Goal: Task Accomplishment & Management: Manage account settings

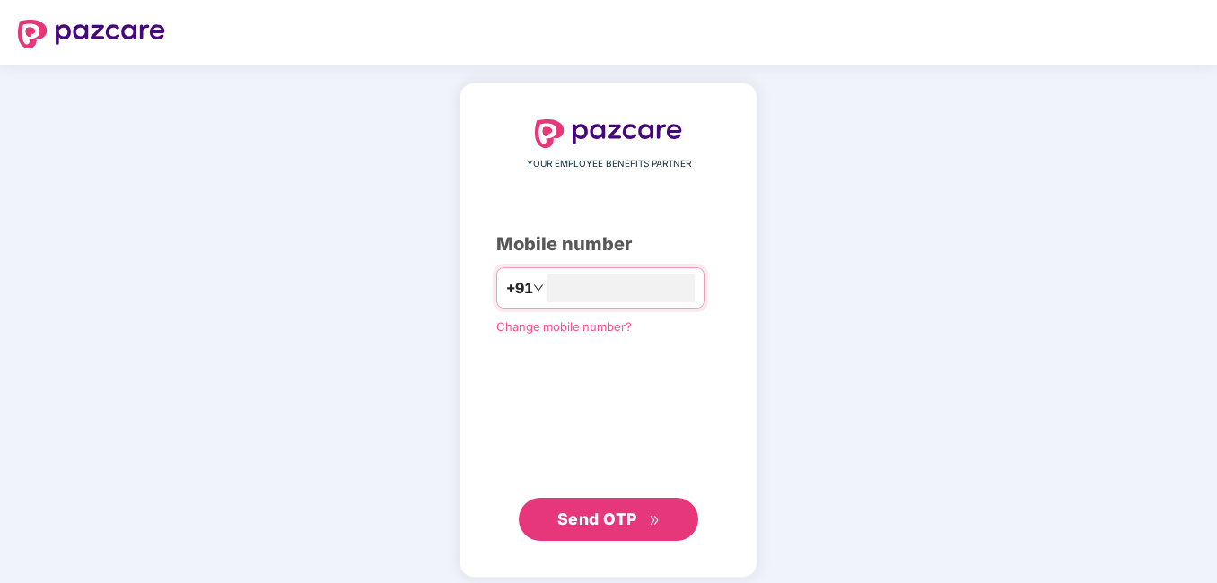
click at [605, 518] on span "Send OTP" at bounding box center [597, 519] width 80 height 19
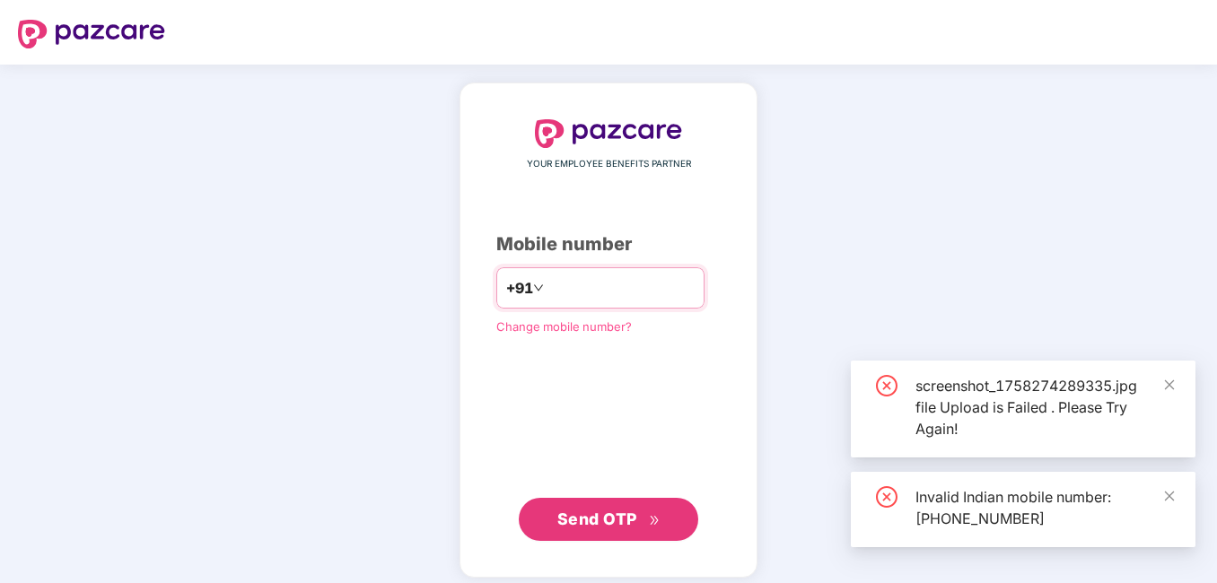
click at [547, 293] on input "**********" at bounding box center [620, 288] width 147 height 29
type input "**********"
click at [599, 532] on button "Send OTP" at bounding box center [608, 519] width 179 height 43
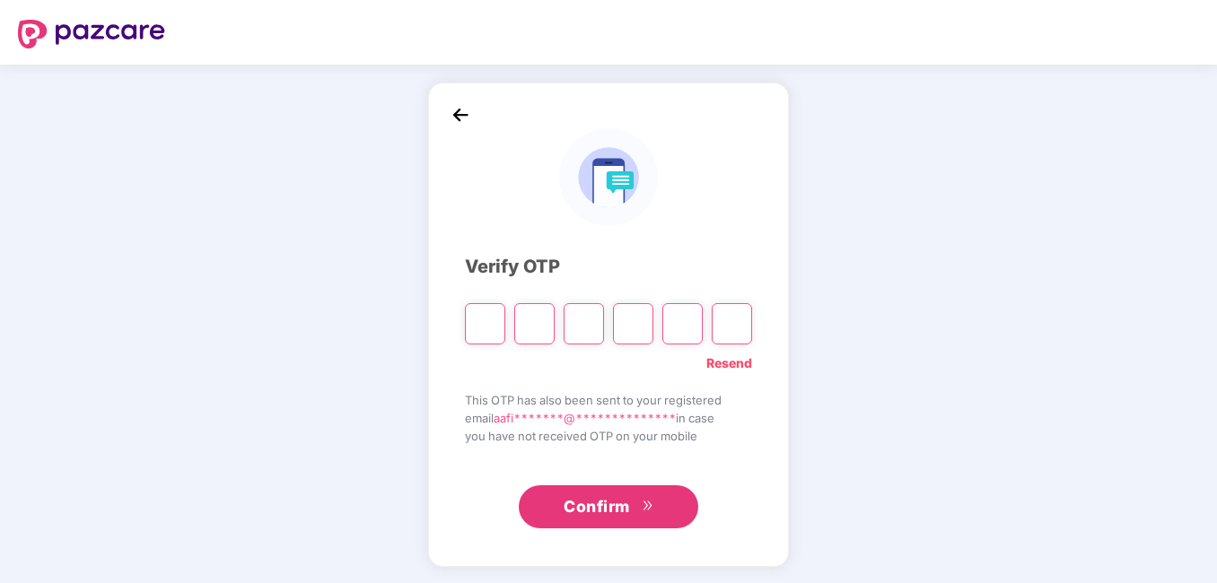
type input "*"
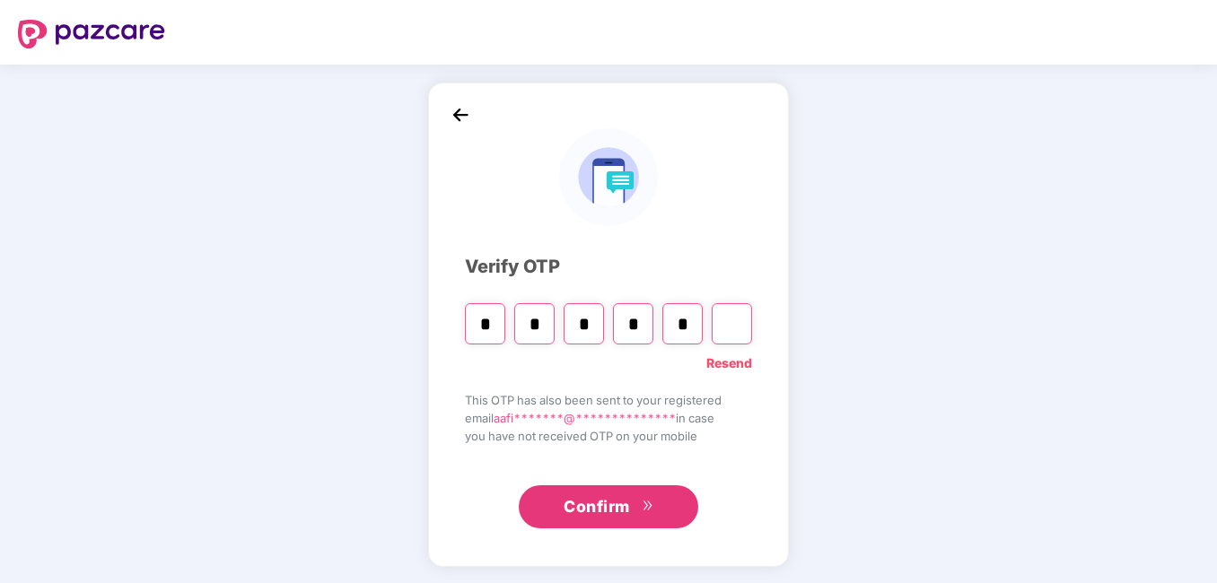
type input "*"
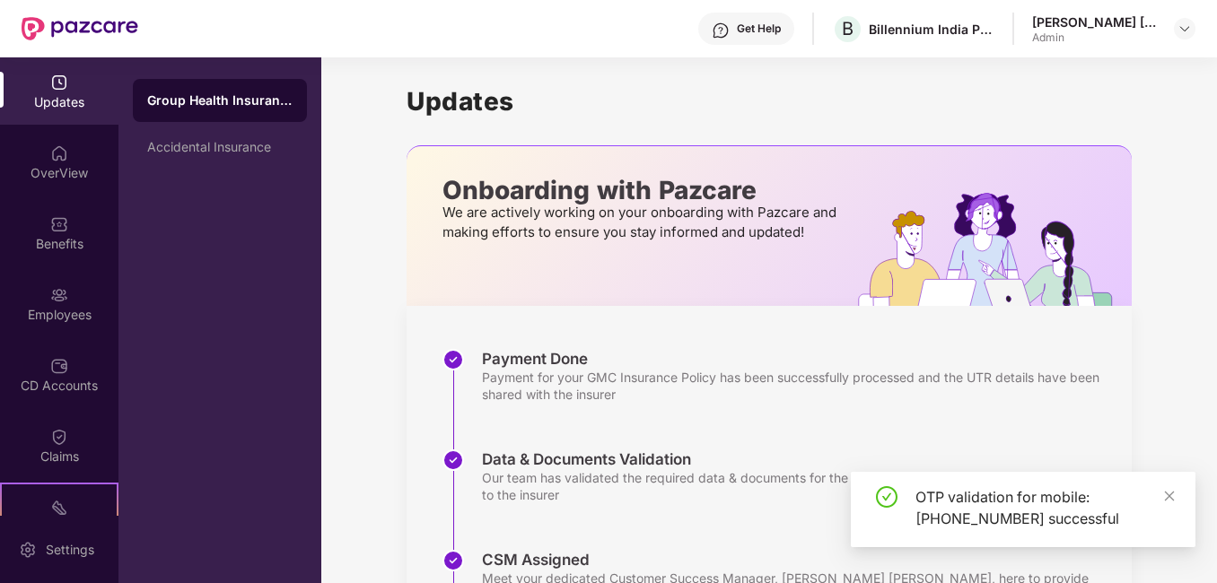
click at [1176, 497] on div "OTP validation for mobile: [PHONE_NUMBER] successful" at bounding box center [1023, 509] width 345 height 75
drag, startPoint x: 1176, startPoint y: 497, endPoint x: 1164, endPoint y: 495, distance: 12.7
click at [1164, 495] on icon "close" at bounding box center [1169, 496] width 13 height 13
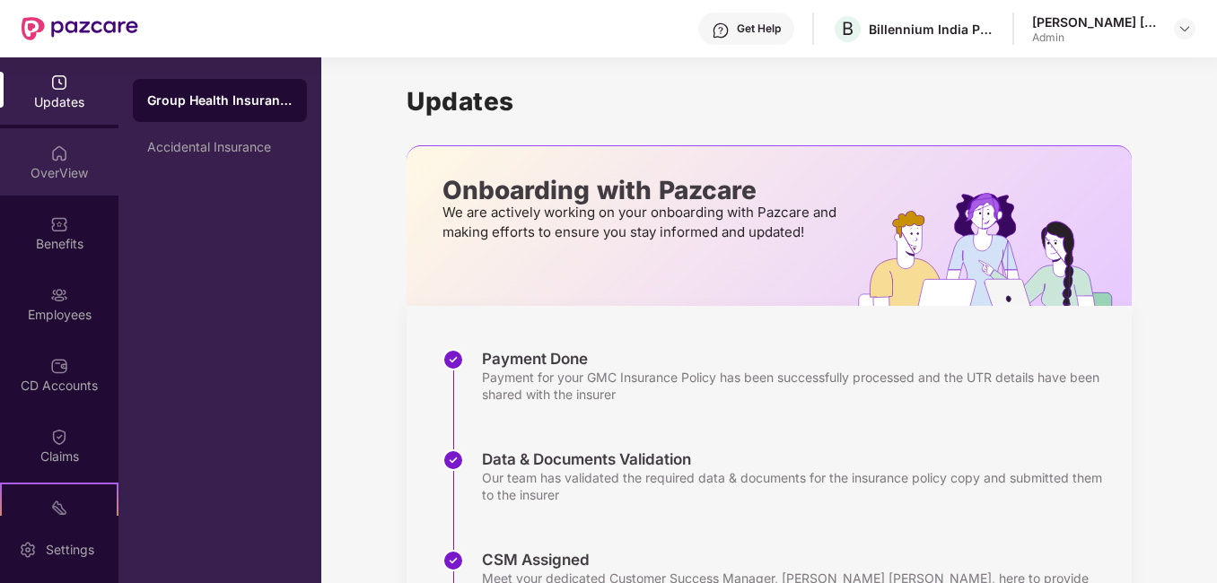
drag, startPoint x: 110, startPoint y: 173, endPoint x: 111, endPoint y: 183, distance: 9.9
click at [111, 183] on div "OverView" at bounding box center [59, 161] width 118 height 67
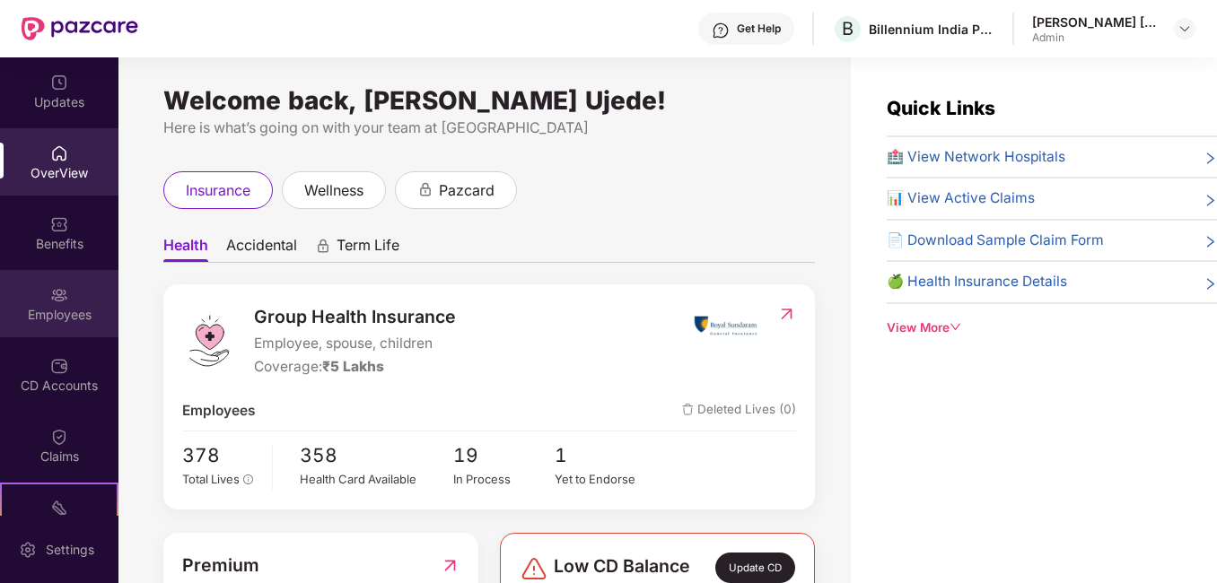
click at [66, 312] on div "Employees" at bounding box center [59, 315] width 118 height 18
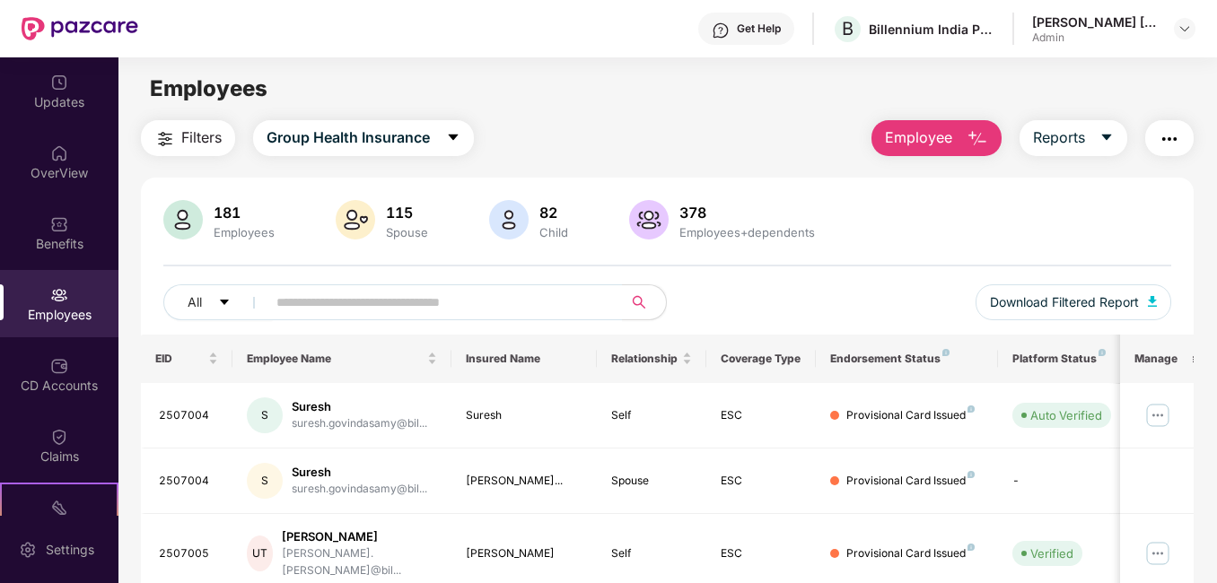
click at [955, 140] on button "Employee" at bounding box center [936, 138] width 130 height 36
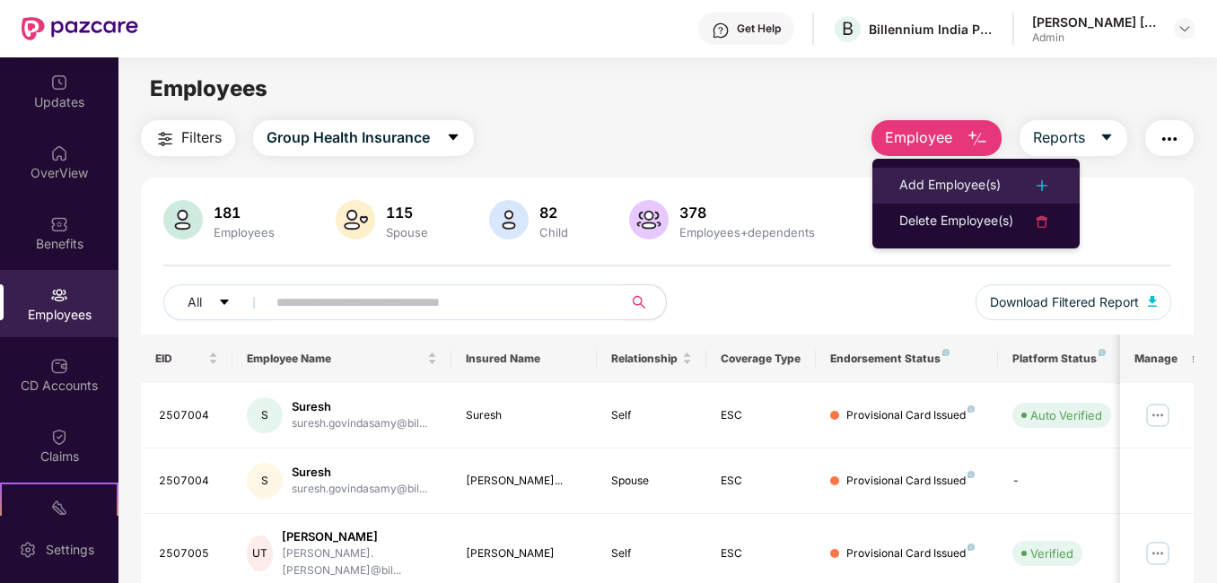
click at [953, 184] on div "Add Employee(s)" at bounding box center [949, 186] width 101 height 22
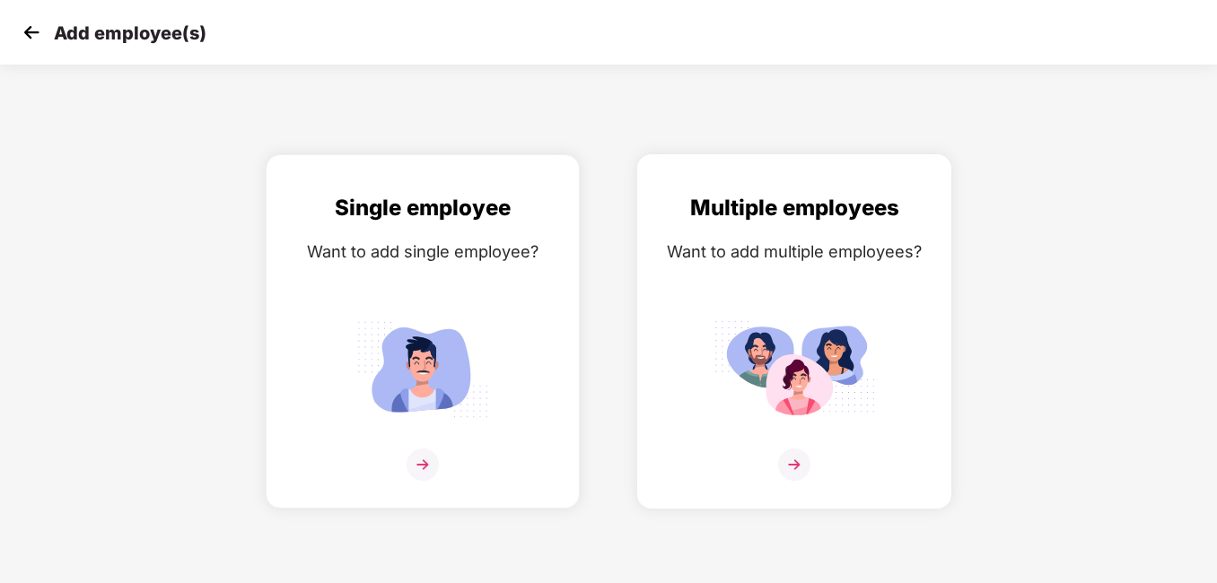
click at [800, 473] on img at bounding box center [794, 465] width 32 height 32
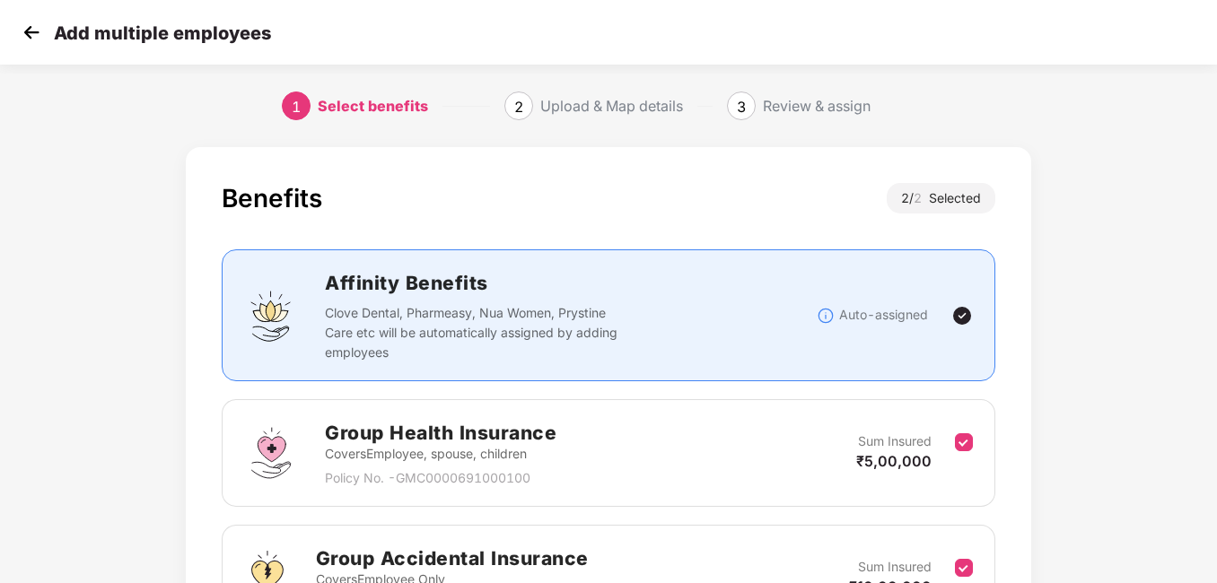
scroll to position [0, 2]
drag, startPoint x: 1215, startPoint y: 74, endPoint x: 1221, endPoint y: 143, distance: 69.4
click at [1216, 143] on html "Add multiple employees 1 Select benefits 2 Upload & Map details 3 Review & assi…" at bounding box center [608, 291] width 1217 height 583
click at [611, 460] on div "Group Health Insurance Covers Employee, spouse, children Policy No. - GMC000069…" at bounding box center [608, 453] width 729 height 70
drag, startPoint x: 1215, startPoint y: 153, endPoint x: 1221, endPoint y: 233, distance: 80.1
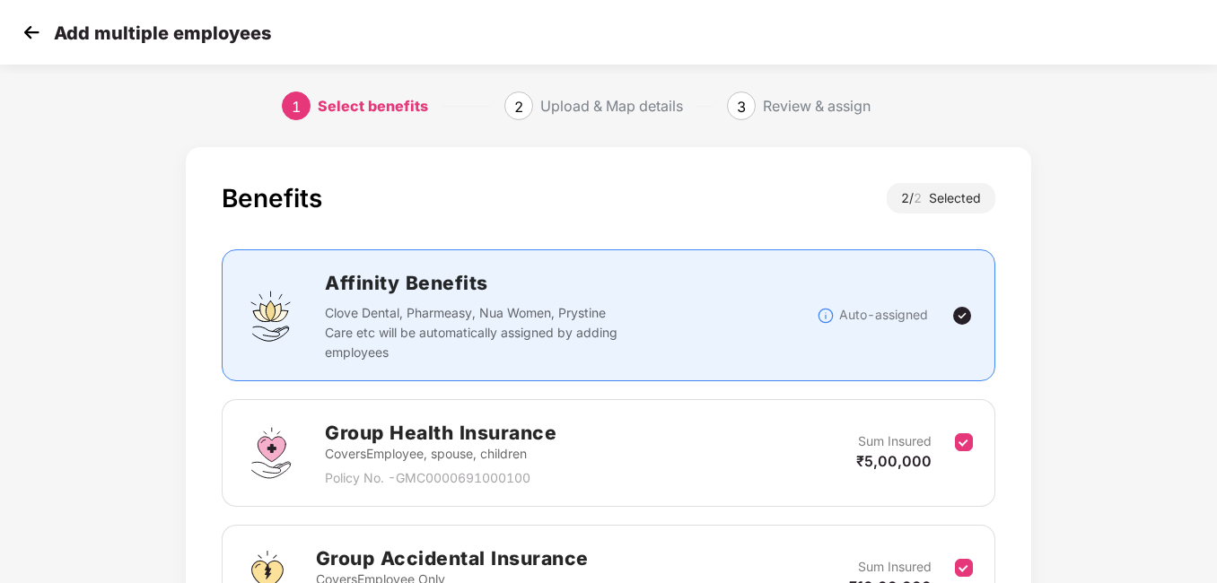
click at [1216, 233] on html "Add multiple employees 1 Select benefits 2 Upload & Map details 3 Review & assi…" at bounding box center [608, 291] width 1217 height 583
click at [1139, 366] on div "Benefits 2 / 2 Selected Affinity Benefits Clove Dental, Pharmeasy, Nua Women, P…" at bounding box center [608, 463] width 1217 height 651
drag, startPoint x: 1143, startPoint y: 162, endPoint x: 1115, endPoint y: 321, distance: 161.3
click at [1115, 321] on div "Benefits 2 / 2 Selected Affinity Benefits Clove Dental, Pharmeasy, Nua Women, P…" at bounding box center [608, 463] width 1217 height 651
drag, startPoint x: 1144, startPoint y: 248, endPoint x: 1168, endPoint y: 376, distance: 130.6
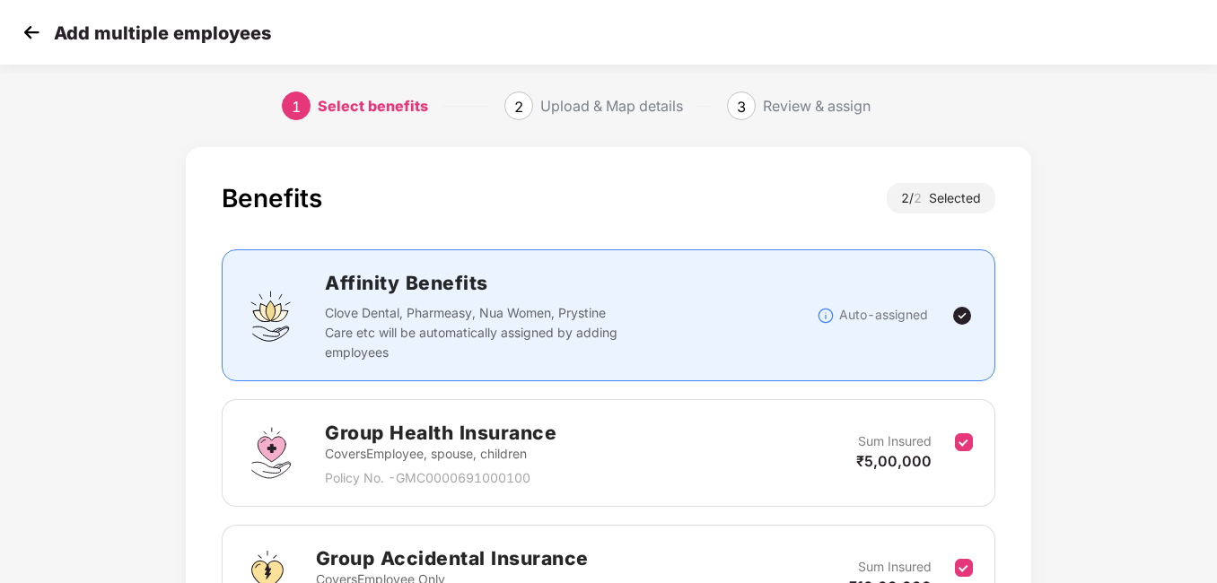
click at [1168, 376] on div "Benefits 2 / 2 Selected Affinity Benefits Clove Dental, Pharmeasy, Nua Women, P…" at bounding box center [608, 463] width 1217 height 651
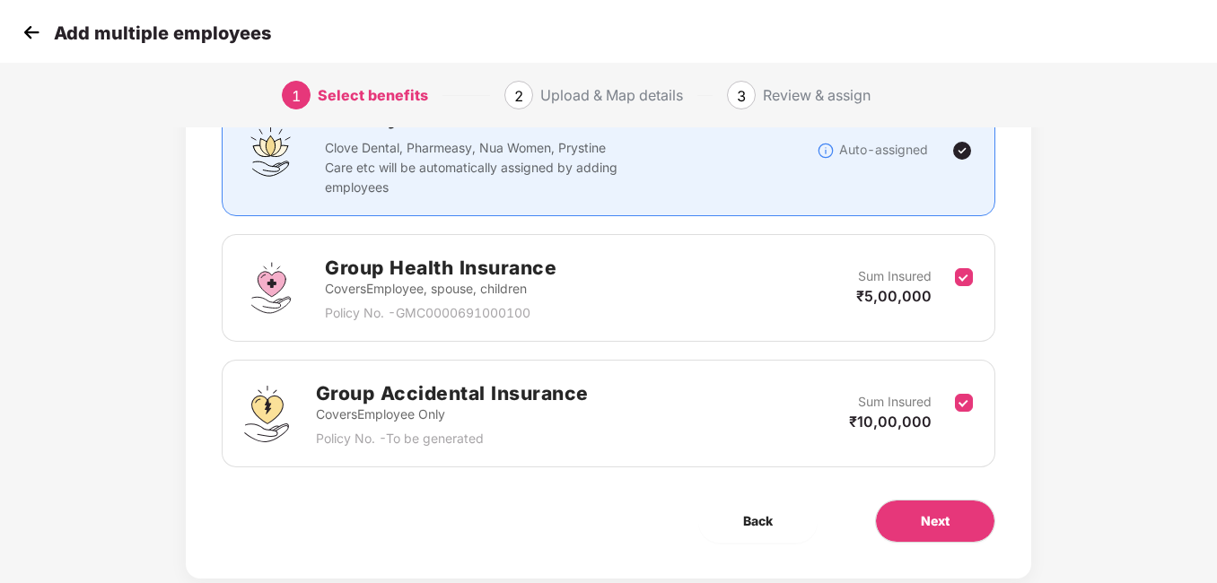
scroll to position [206, 2]
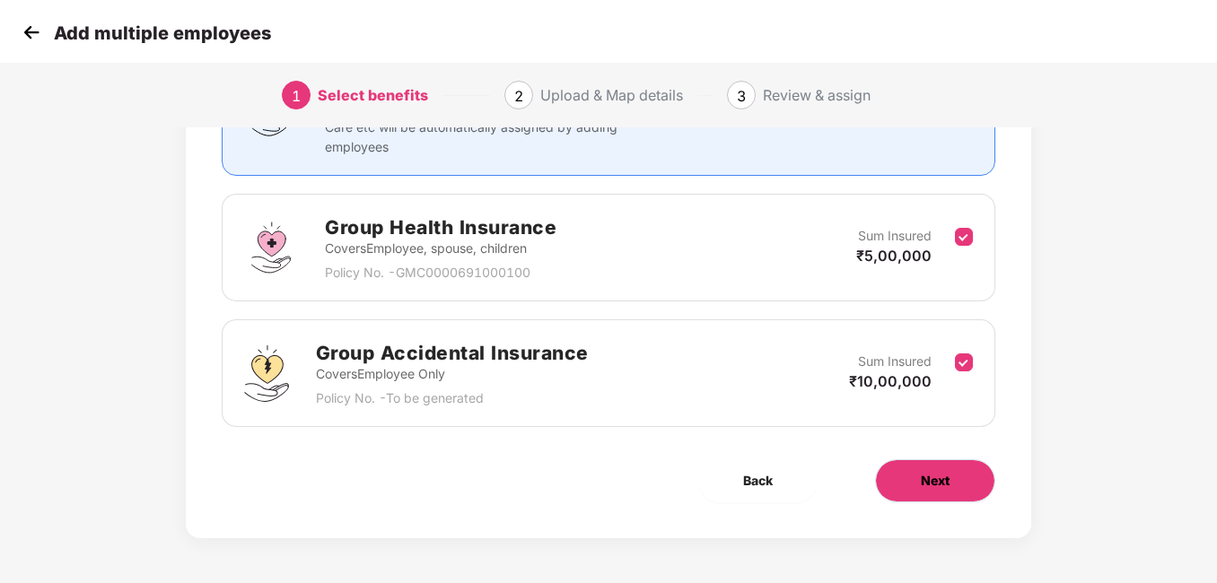
click at [917, 486] on button "Next" at bounding box center [935, 480] width 120 height 43
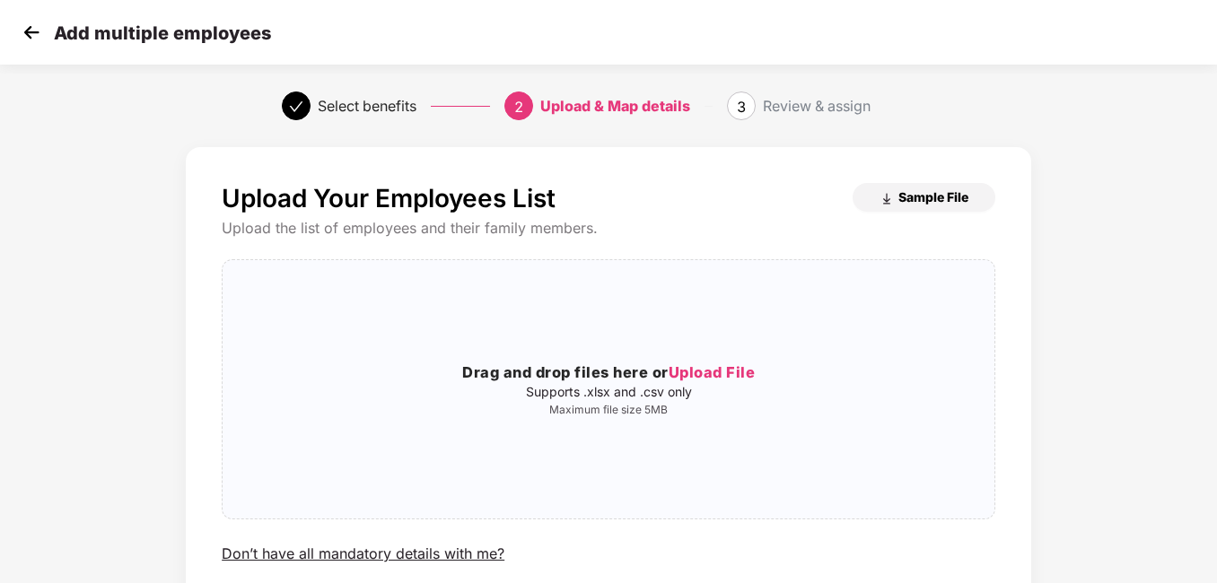
click at [943, 200] on span "Sample File" at bounding box center [933, 196] width 70 height 17
click at [23, 29] on img at bounding box center [31, 32] width 27 height 27
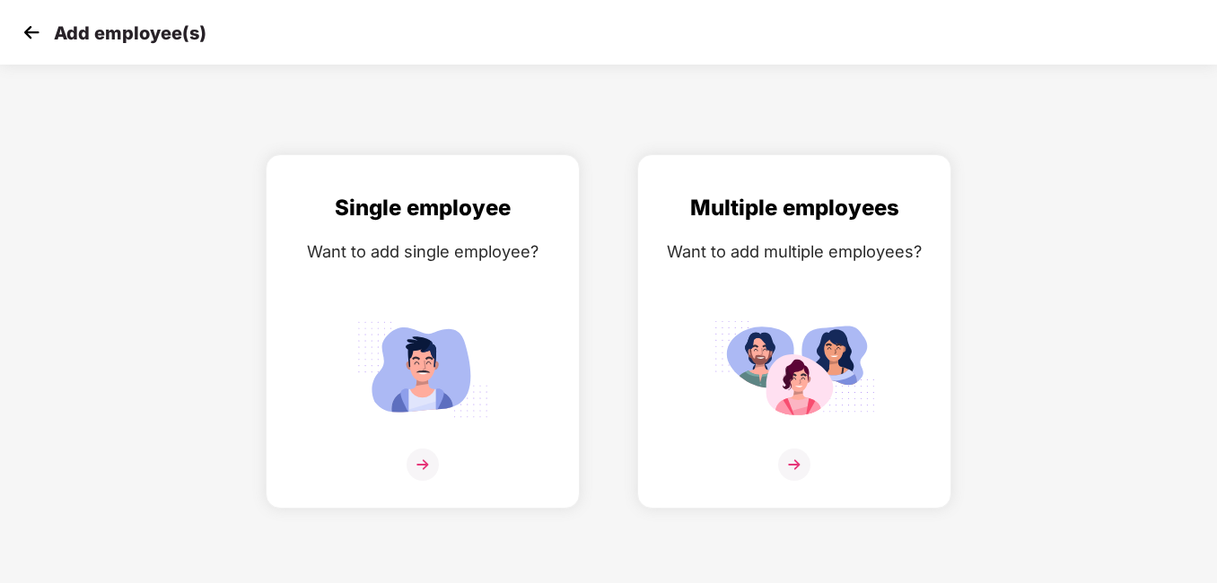
click at [35, 31] on img at bounding box center [31, 32] width 27 height 27
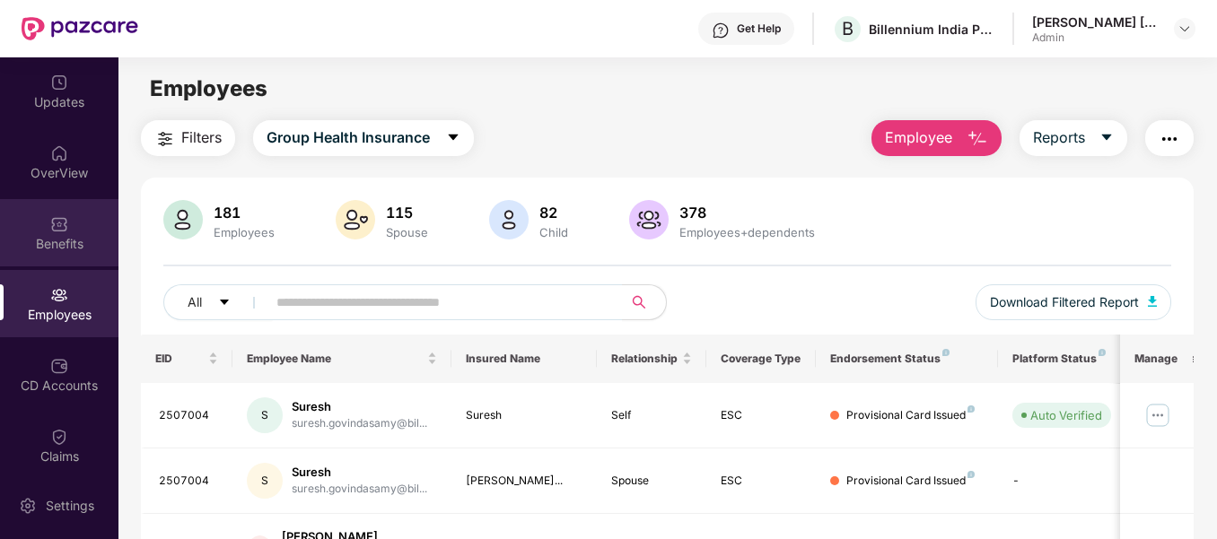
click at [59, 249] on div "Benefits" at bounding box center [59, 244] width 118 height 18
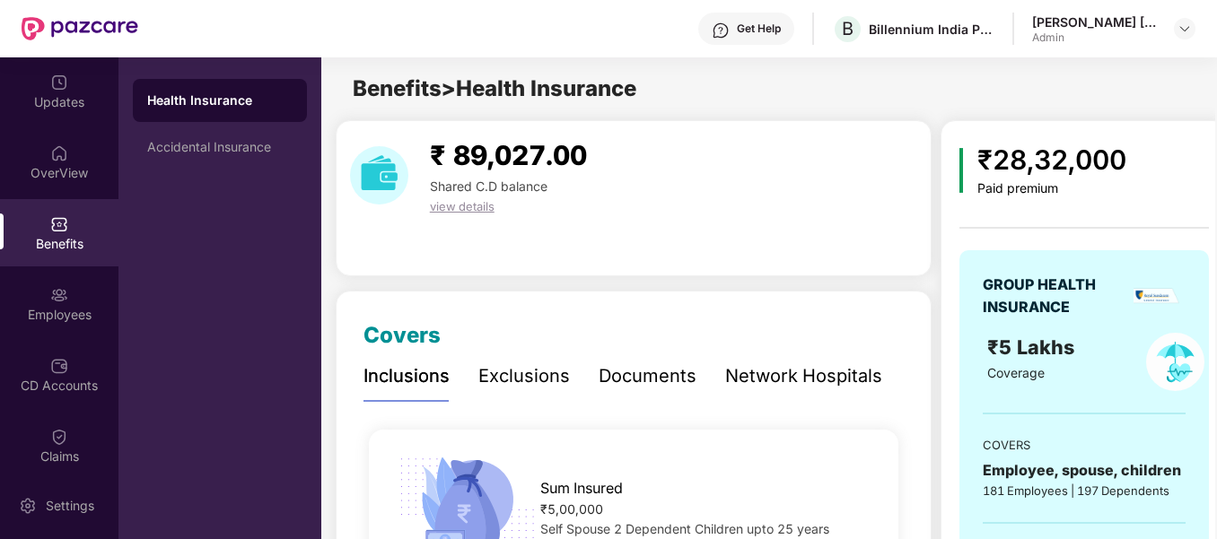
click at [677, 377] on div "Documents" at bounding box center [648, 377] width 98 height 28
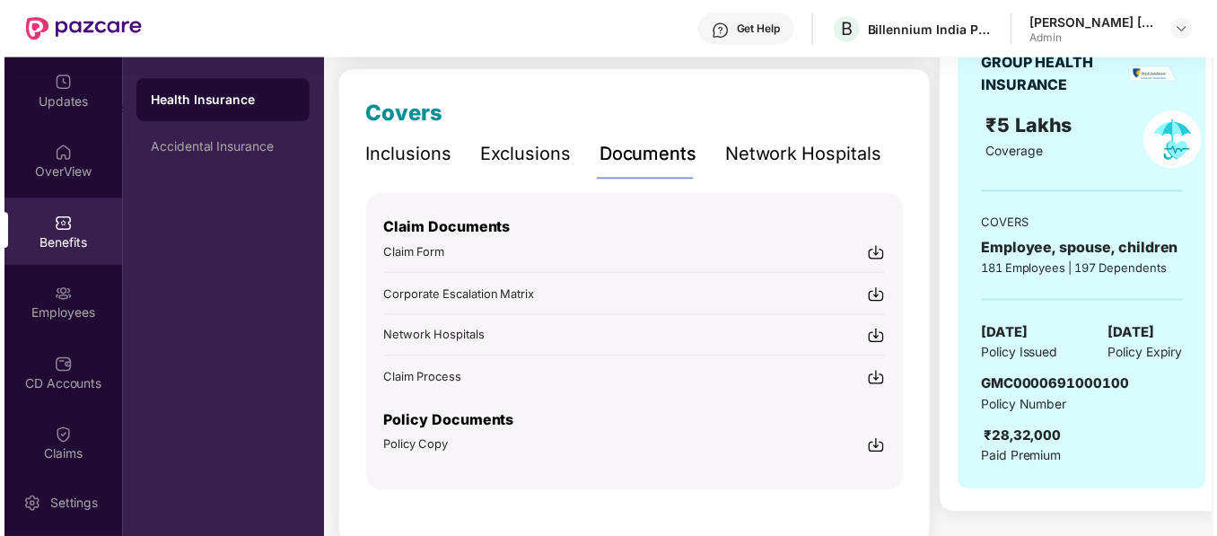
scroll to position [255, 0]
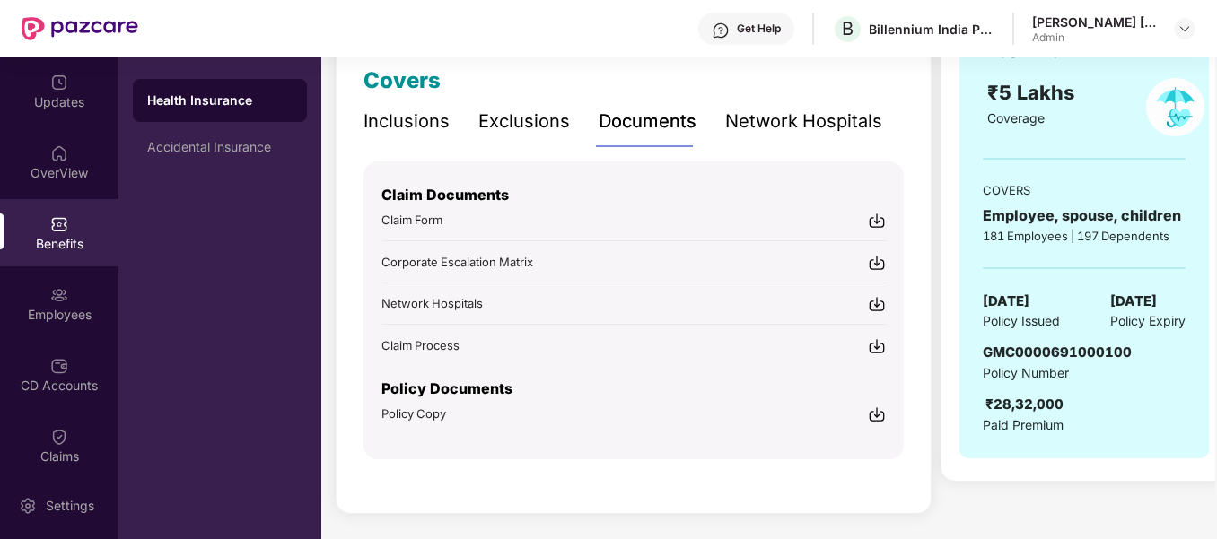
click at [881, 413] on img at bounding box center [877, 415] width 18 height 18
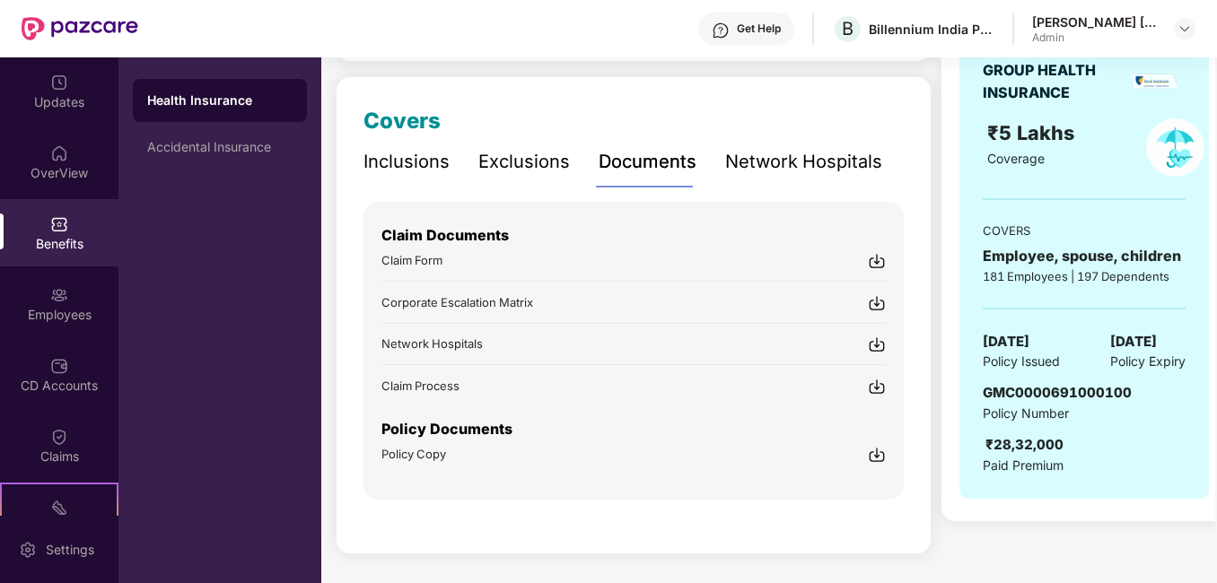
scroll to position [214, 0]
click at [33, 385] on div "CD Accounts" at bounding box center [59, 386] width 118 height 18
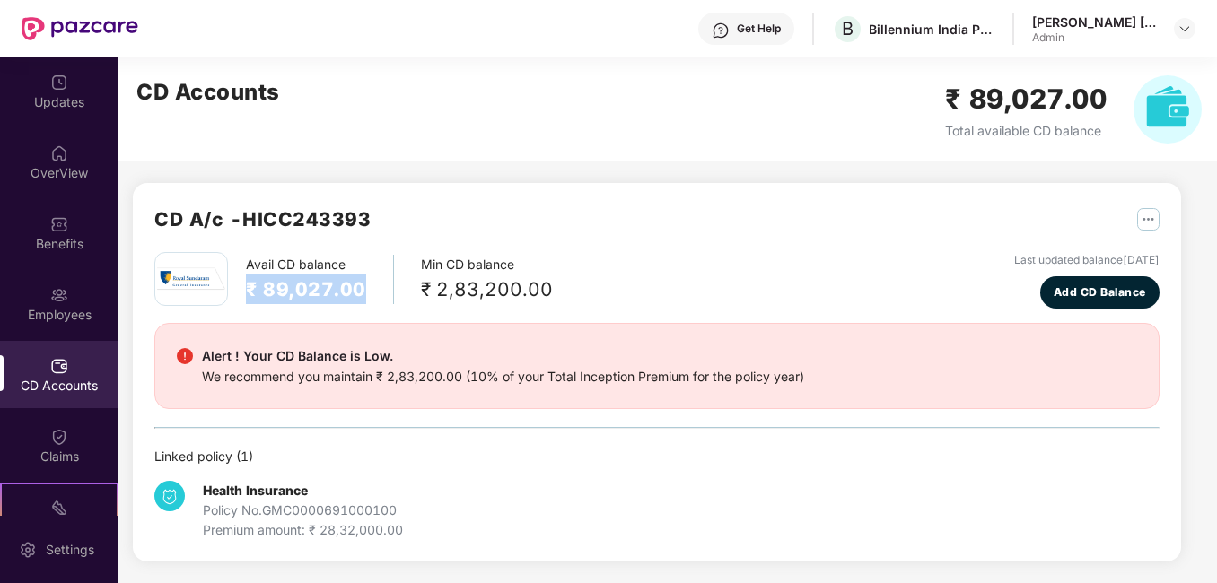
drag, startPoint x: 249, startPoint y: 284, endPoint x: 362, endPoint y: 285, distance: 113.1
click at [362, 285] on h2 "₹ 89,027.00" at bounding box center [306, 290] width 120 height 30
click at [853, 211] on div "CD A/c - HICC243393" at bounding box center [656, 229] width 1005 height 48
drag, startPoint x: 1092, startPoint y: 265, endPoint x: 1158, endPoint y: 267, distance: 65.5
click at [1158, 267] on div "Last updated balance [DATE]" at bounding box center [1086, 260] width 145 height 17
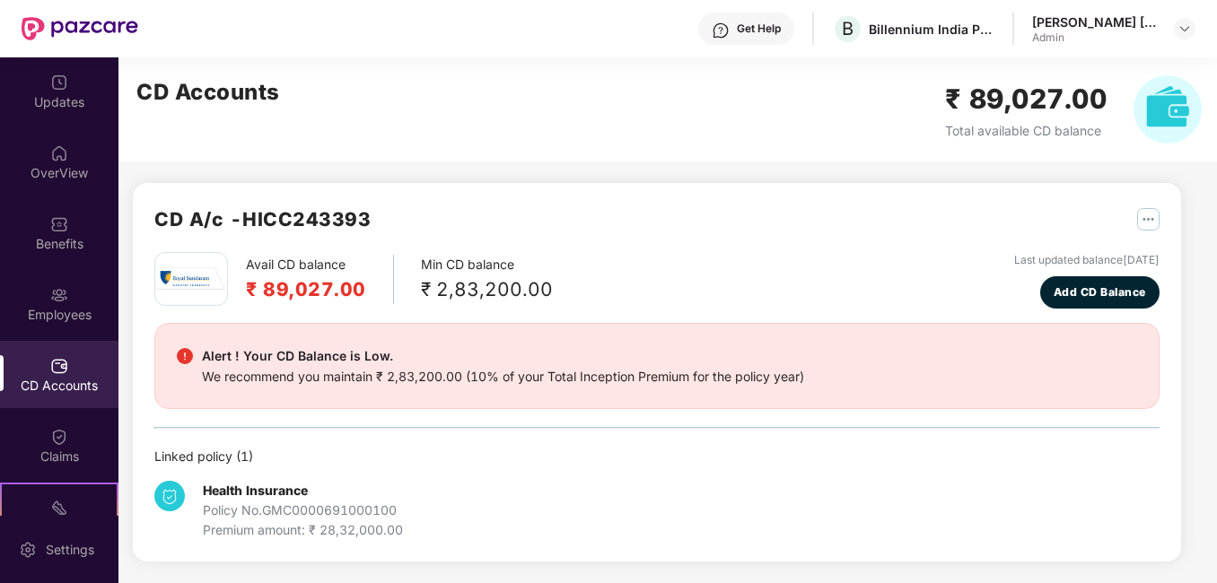
click at [772, 263] on div "Avail CD balance ₹ 89,027.00 Min CD balance ₹ 2,83,200.00 Last updated balance …" at bounding box center [656, 280] width 1005 height 57
drag, startPoint x: 264, startPoint y: 280, endPoint x: 366, endPoint y: 285, distance: 102.4
click at [366, 285] on div "Avail CD balance ₹ 89,027.00" at bounding box center [320, 279] width 148 height 49
click at [686, 220] on div "CD A/c - HICC243393" at bounding box center [656, 229] width 1005 height 48
drag, startPoint x: 257, startPoint y: 294, endPoint x: 364, endPoint y: 294, distance: 107.7
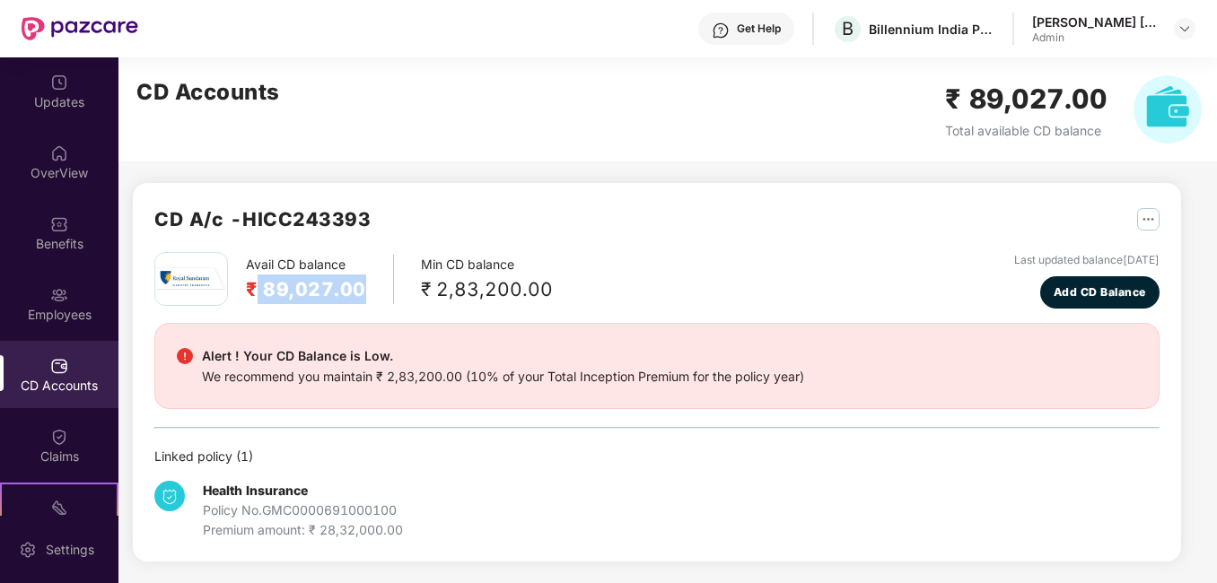
click at [364, 294] on div "Avail CD balance ₹ 89,027.00" at bounding box center [320, 279] width 148 height 49
drag, startPoint x: 364, startPoint y: 294, endPoint x: 810, endPoint y: 219, distance: 452.3
click at [810, 219] on div "CD A/c - HICC243393" at bounding box center [656, 229] width 1005 height 48
drag, startPoint x: 263, startPoint y: 287, endPoint x: 377, endPoint y: 287, distance: 114.0
click at [377, 287] on div "Avail CD balance ₹ 89,027.00" at bounding box center [320, 279] width 148 height 49
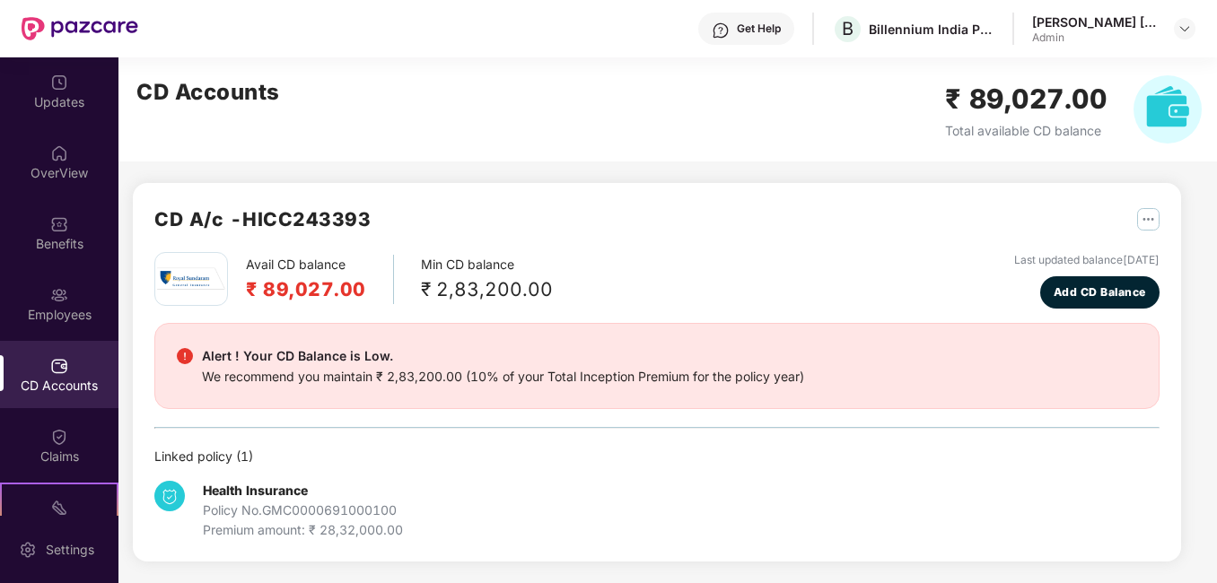
click at [841, 214] on div "CD A/c - HICC243393" at bounding box center [656, 229] width 1005 height 48
drag, startPoint x: 435, startPoint y: 289, endPoint x: 530, endPoint y: 291, distance: 95.1
click at [530, 291] on div "₹ 2,83,200.00" at bounding box center [487, 290] width 132 height 30
drag, startPoint x: 530, startPoint y: 291, endPoint x: 545, endPoint y: 292, distance: 14.4
click at [545, 292] on div "₹ 2,83,200.00" at bounding box center [487, 290] width 132 height 30
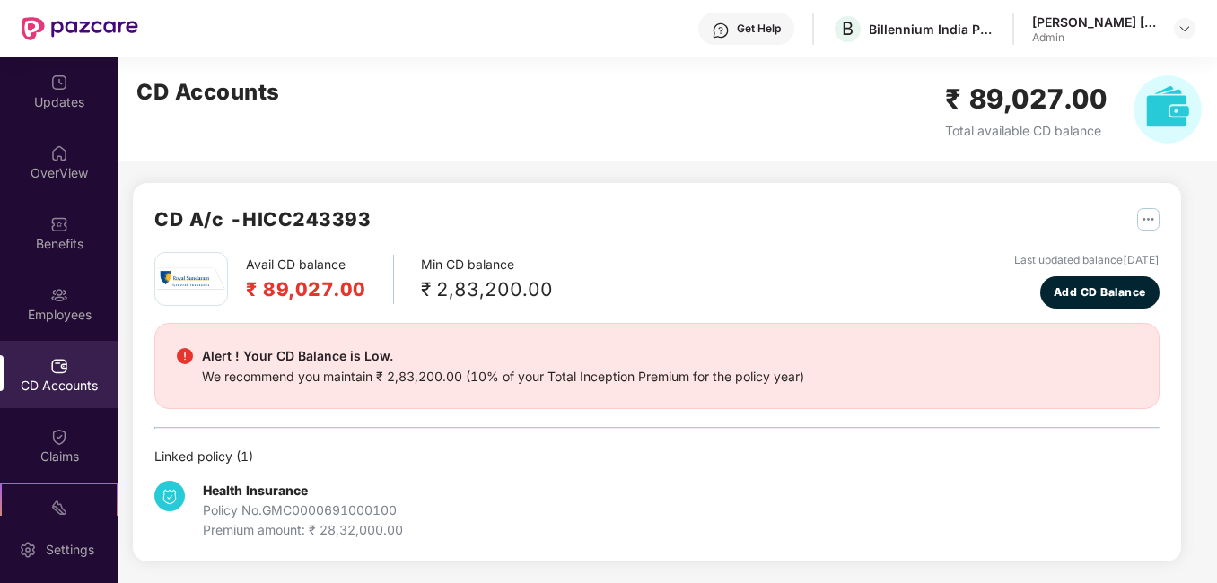
click at [545, 292] on div "₹ 2,83,200.00" at bounding box center [487, 290] width 132 height 30
drag, startPoint x: 430, startPoint y: 289, endPoint x: 542, endPoint y: 289, distance: 112.2
click at [542, 289] on div "₹ 2,83,200.00" at bounding box center [487, 290] width 132 height 30
click at [543, 289] on div "₹ 2,83,200.00" at bounding box center [487, 290] width 132 height 30
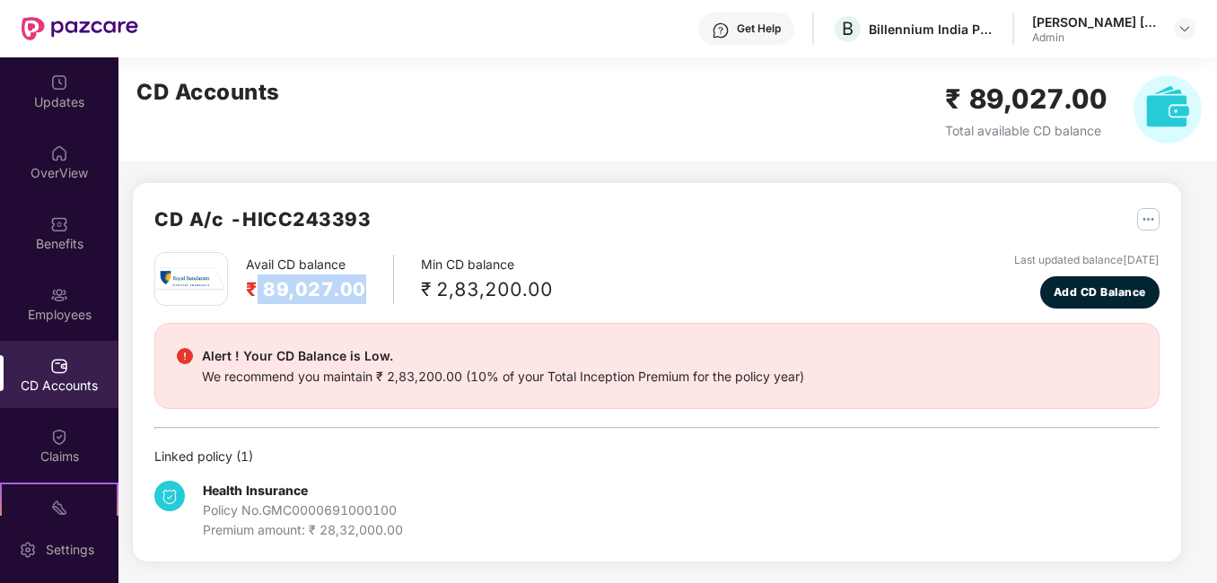
drag, startPoint x: 362, startPoint y: 287, endPoint x: 256, endPoint y: 284, distance: 105.9
click at [256, 284] on h2 "₹ 89,027.00" at bounding box center [306, 290] width 120 height 30
click at [253, 284] on h2 "₹ 89,027.00" at bounding box center [306, 290] width 120 height 30
click at [246, 284] on h2 "₹ 89,027.00" at bounding box center [306, 290] width 120 height 30
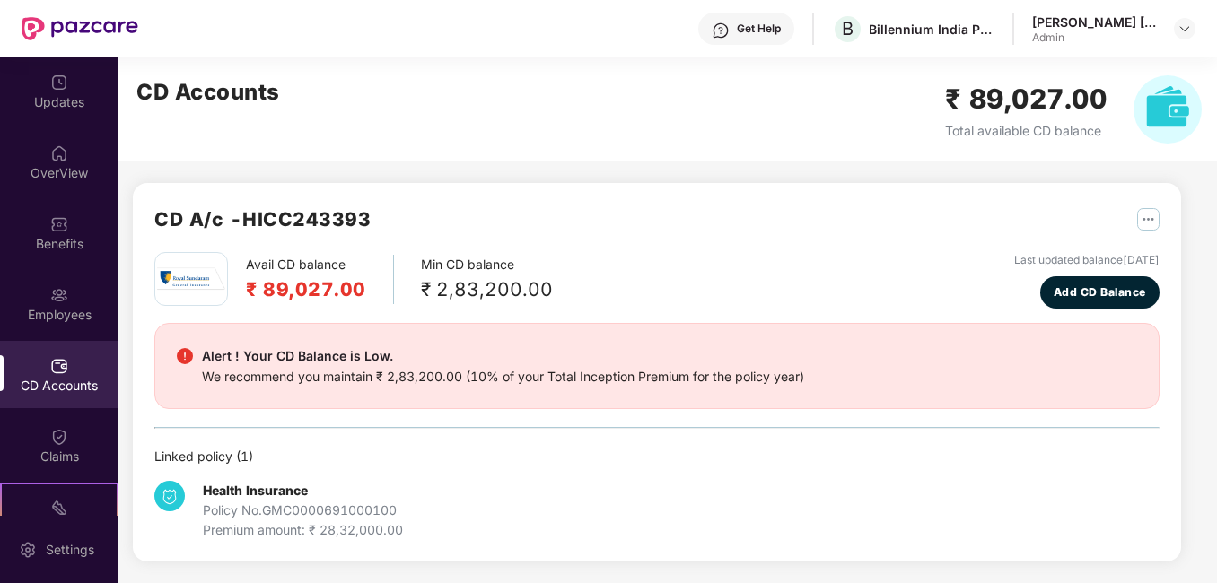
drag, startPoint x: 246, startPoint y: 284, endPoint x: 814, endPoint y: 279, distance: 568.1
click at [814, 279] on div "Avail CD balance ₹ 89,027.00 Min CD balance ₹ 2,83,200.00 Last updated balance …" at bounding box center [656, 280] width 1005 height 57
click at [911, 231] on div "CD A/c - HICC243393" at bounding box center [656, 229] width 1005 height 48
click at [65, 443] on img at bounding box center [59, 437] width 18 height 18
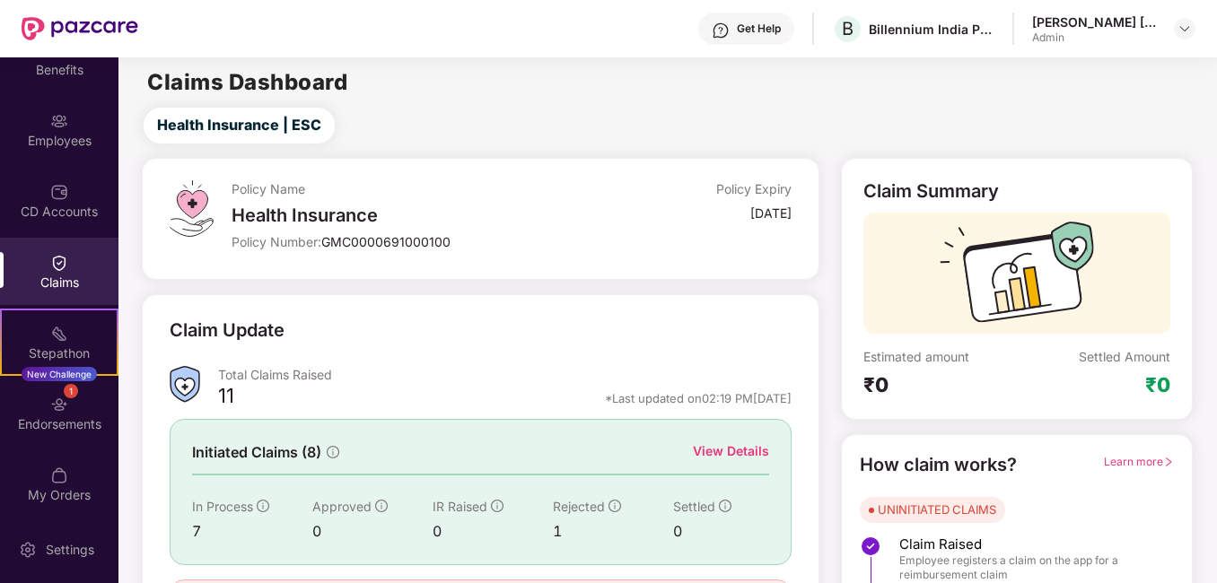
scroll to position [179, 0]
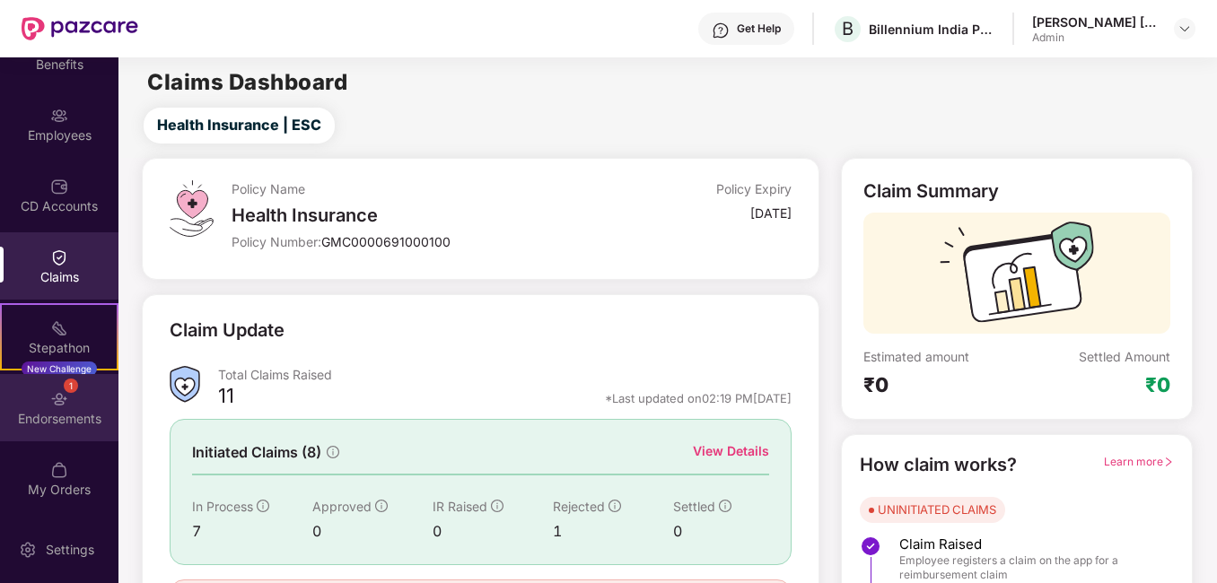
click at [58, 405] on img at bounding box center [59, 399] width 18 height 18
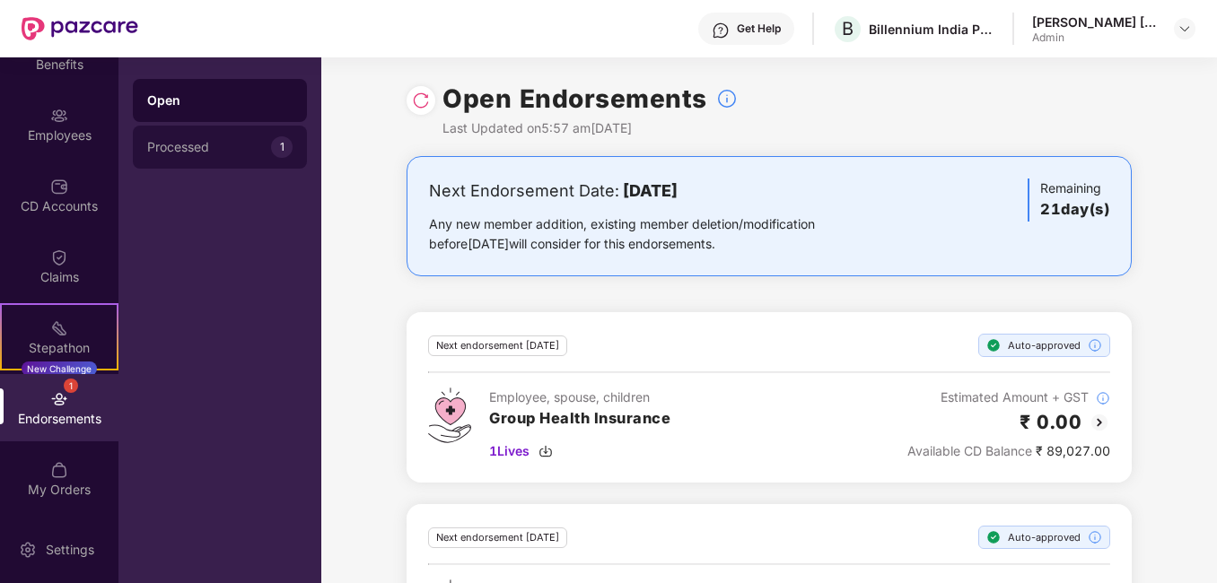
click at [188, 152] on div "Processed" at bounding box center [209, 147] width 124 height 14
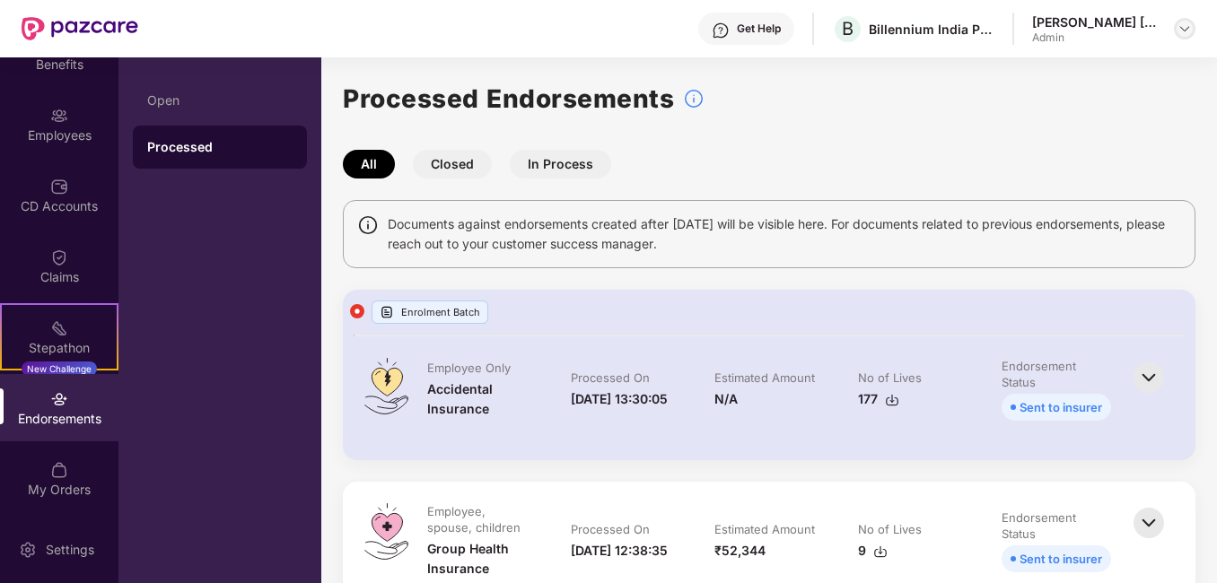
click at [1181, 30] on img at bounding box center [1184, 29] width 14 height 14
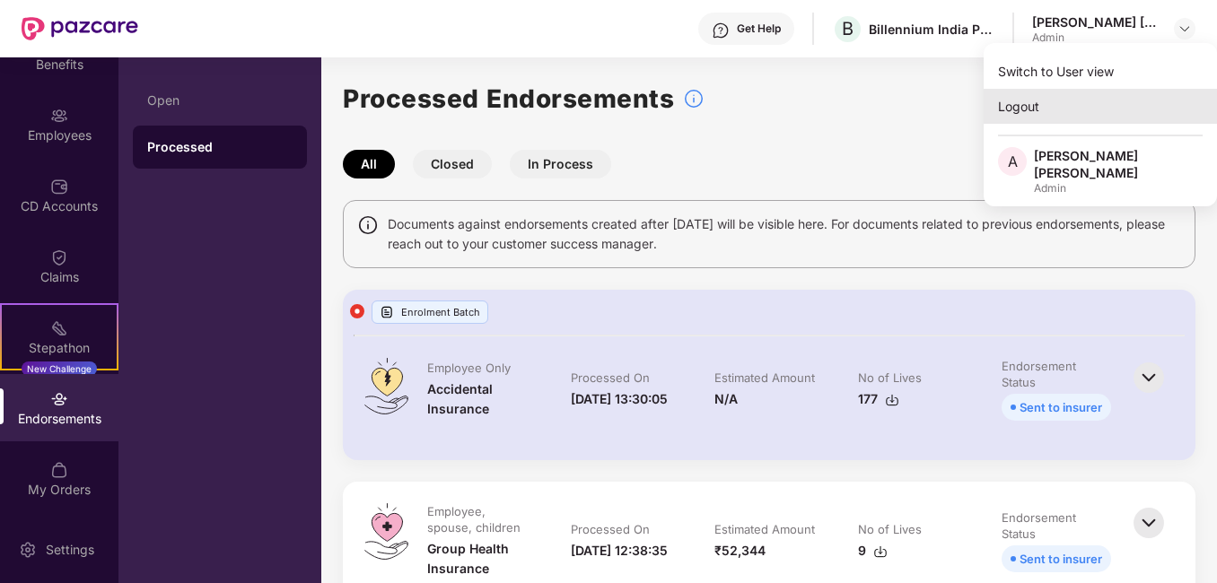
click at [1080, 102] on div "Logout" at bounding box center [1100, 106] width 233 height 35
